Goal: Task Accomplishment & Management: Use online tool/utility

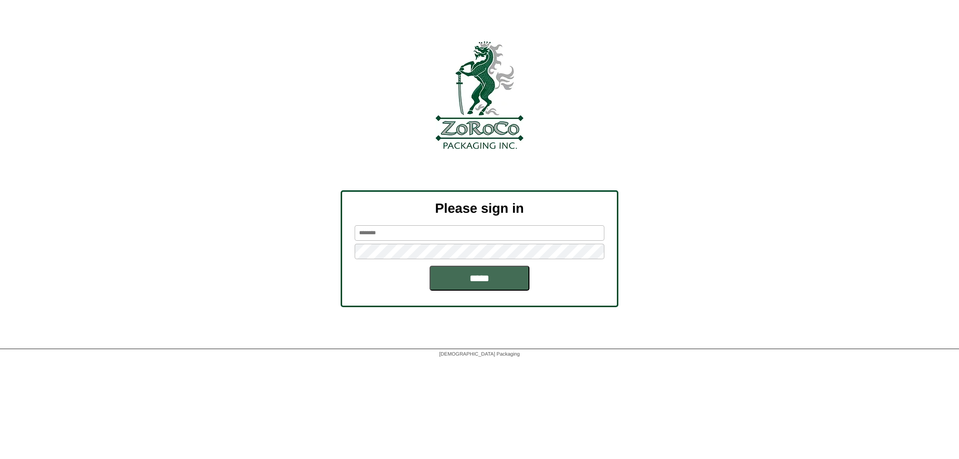
type input "******"
click at [457, 279] on input "*****" at bounding box center [480, 278] width 100 height 25
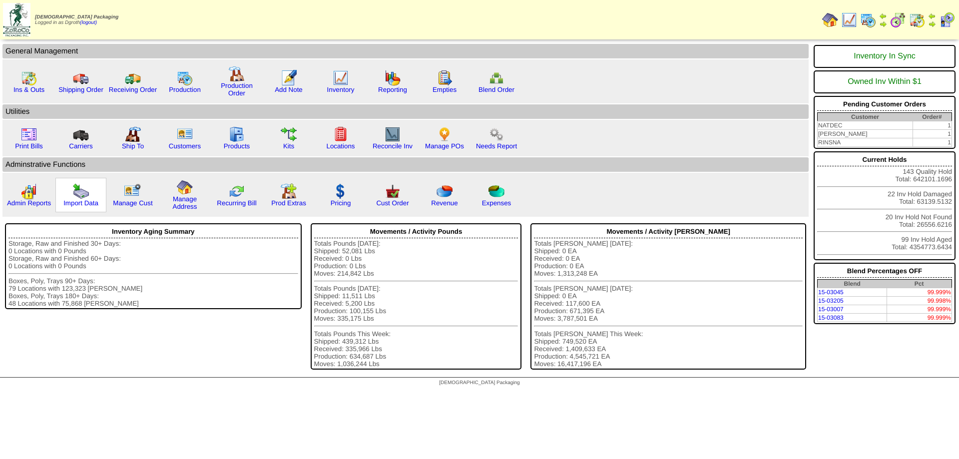
click at [80, 193] on img at bounding box center [81, 191] width 16 height 16
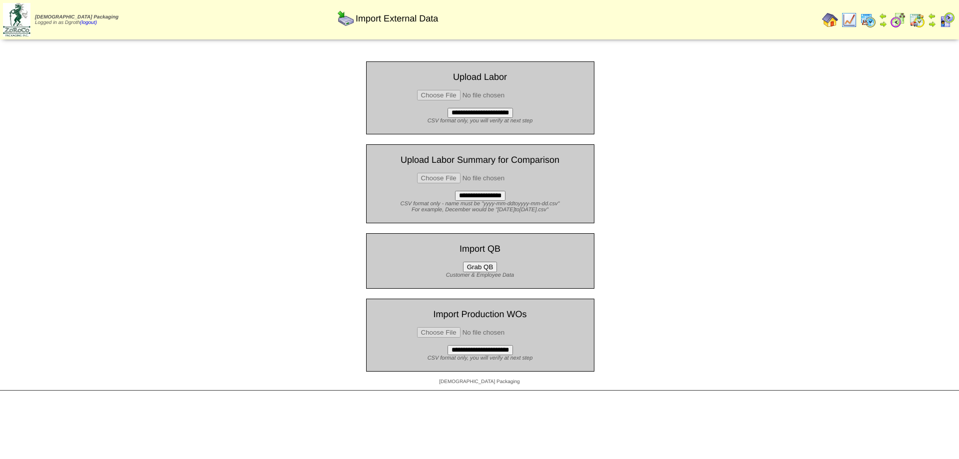
click at [477, 268] on button "Grab QB" at bounding box center [480, 267] width 34 height 10
